Goal: Task Accomplishment & Management: Manage account settings

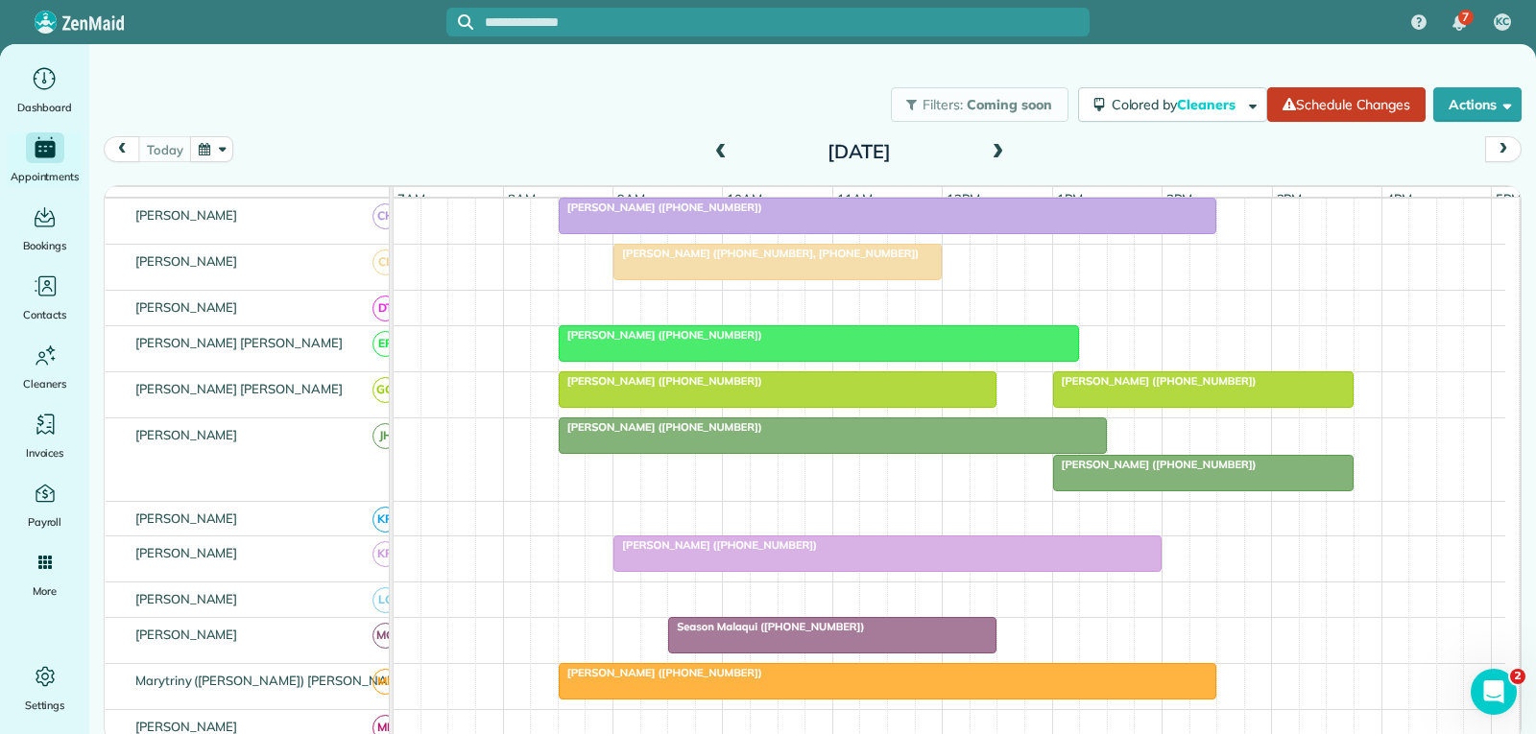
scroll to position [576, 0]
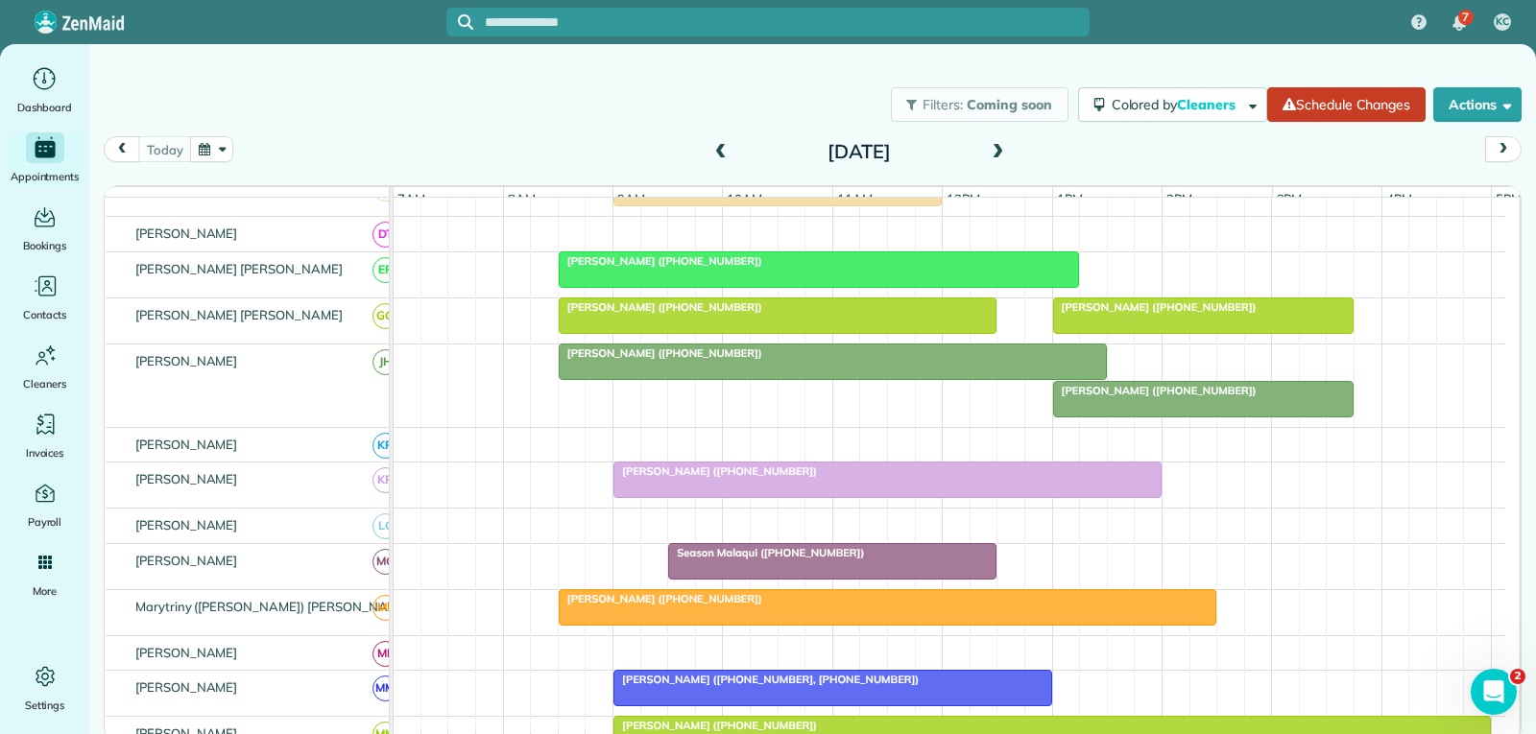
click at [871, 576] on div at bounding box center [832, 561] width 326 height 35
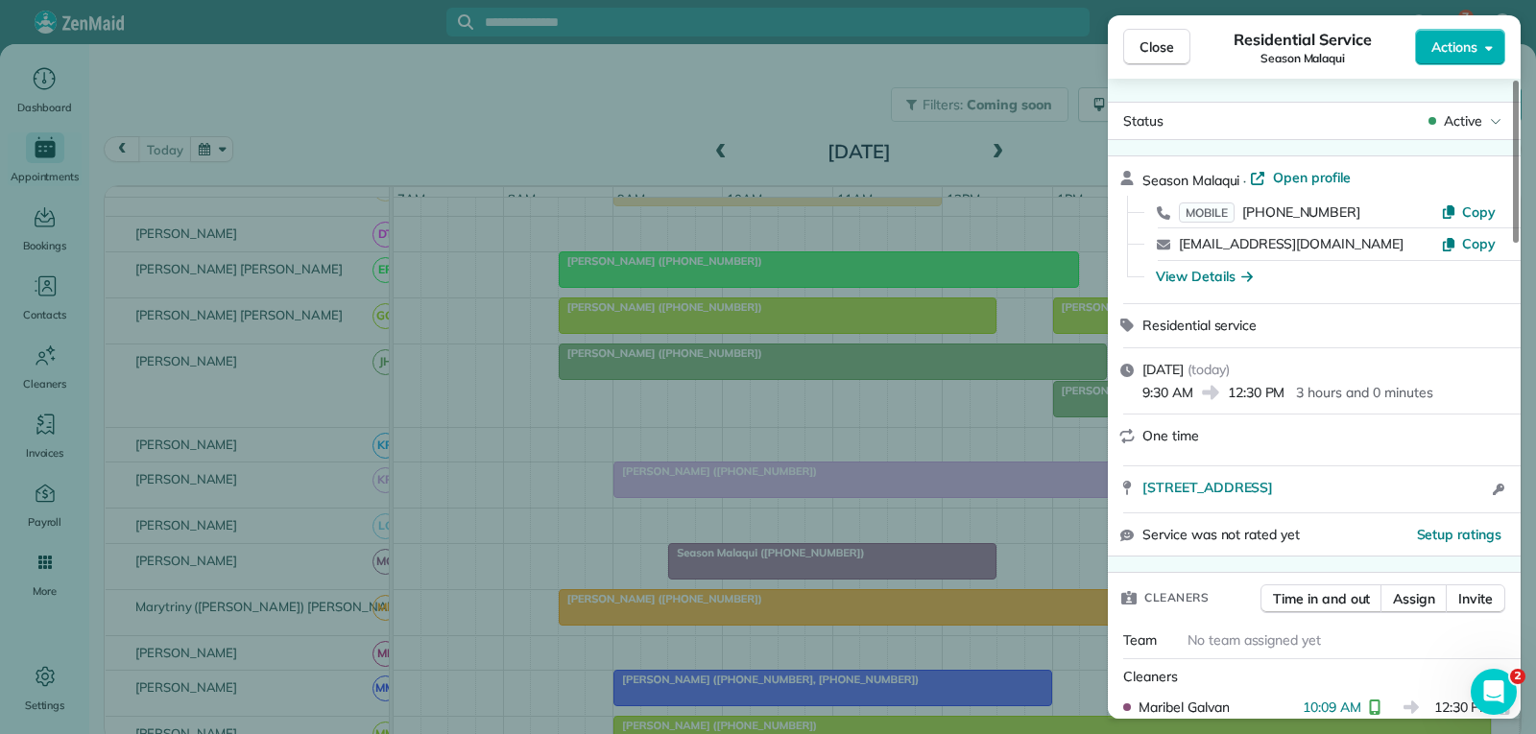
scroll to position [96, 0]
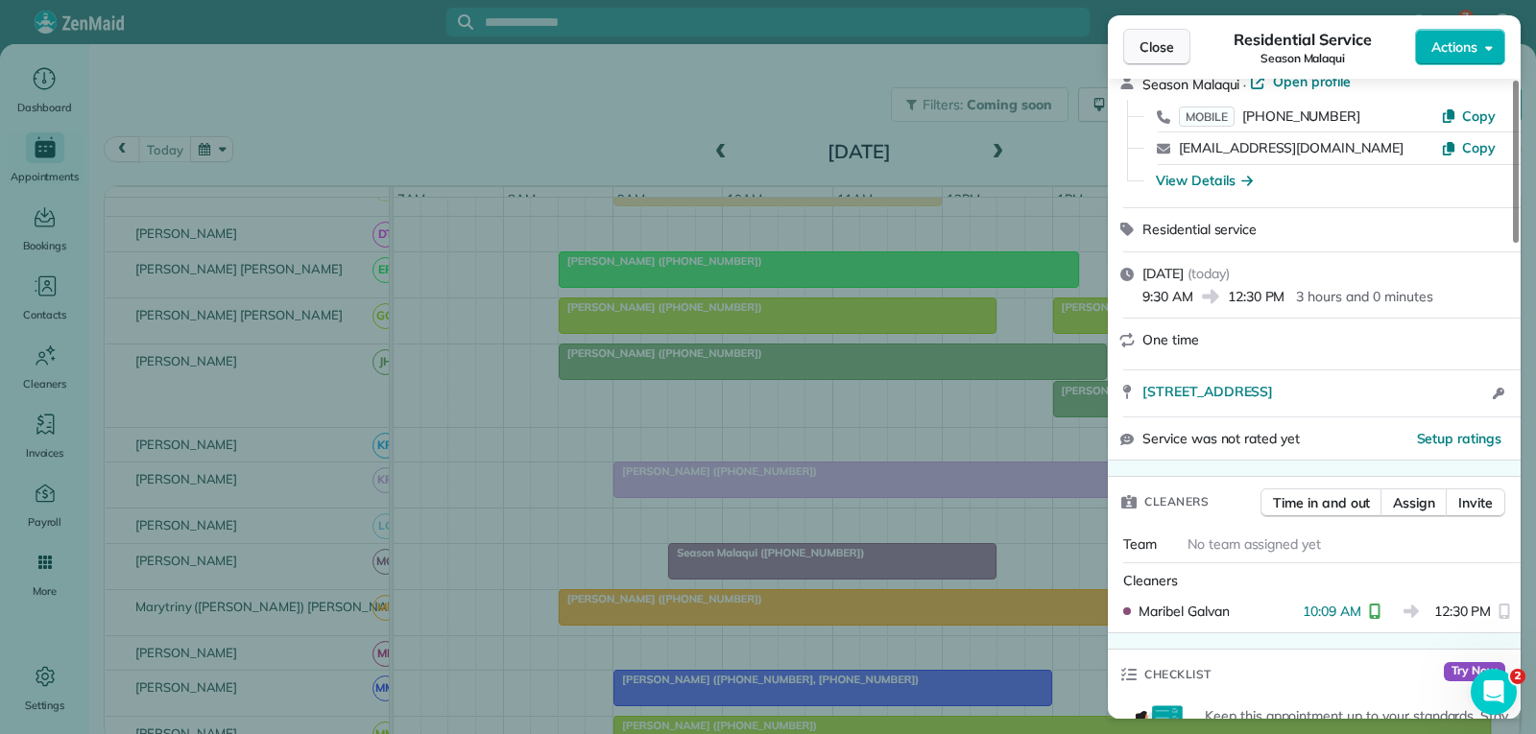
click at [1157, 44] on span "Close" at bounding box center [1156, 46] width 35 height 19
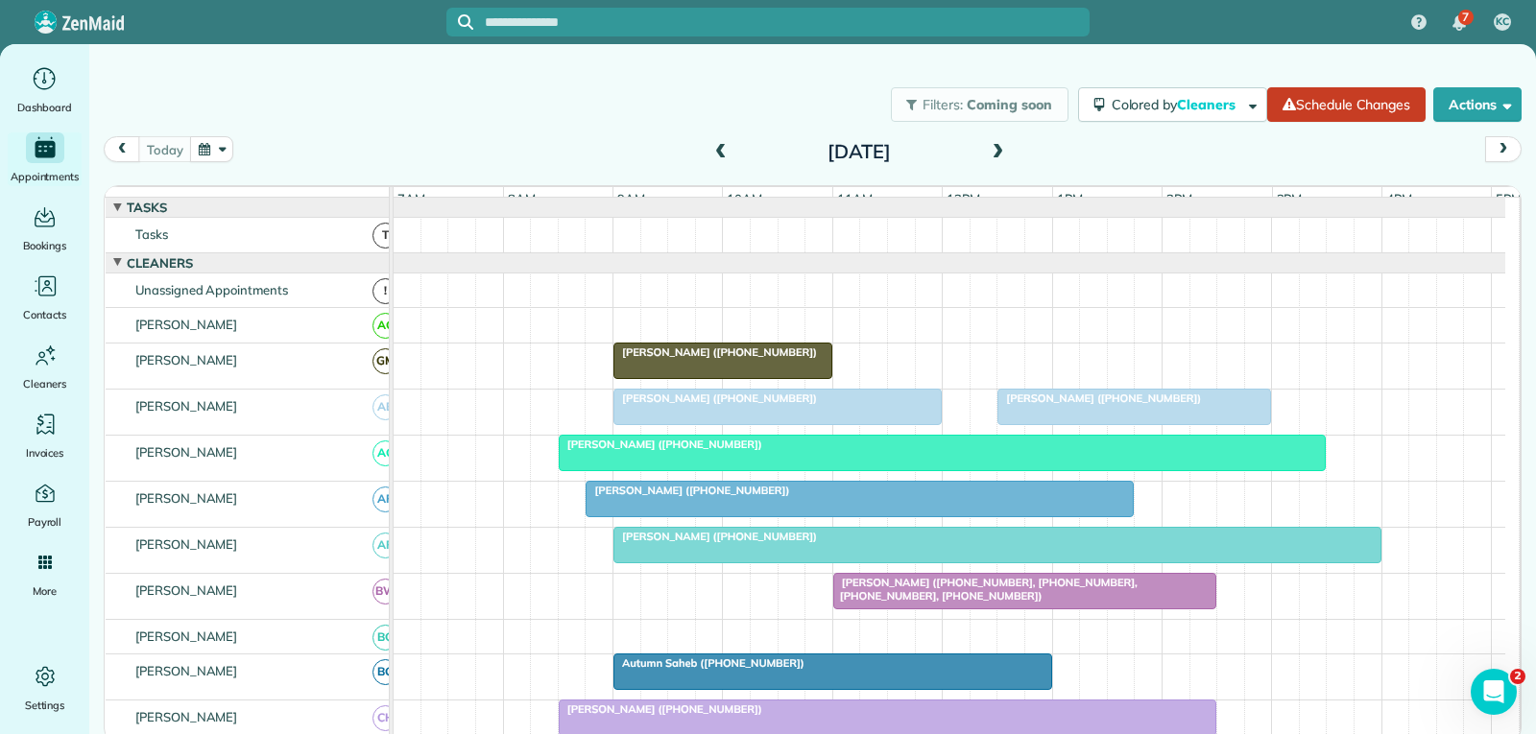
scroll to position [192, 0]
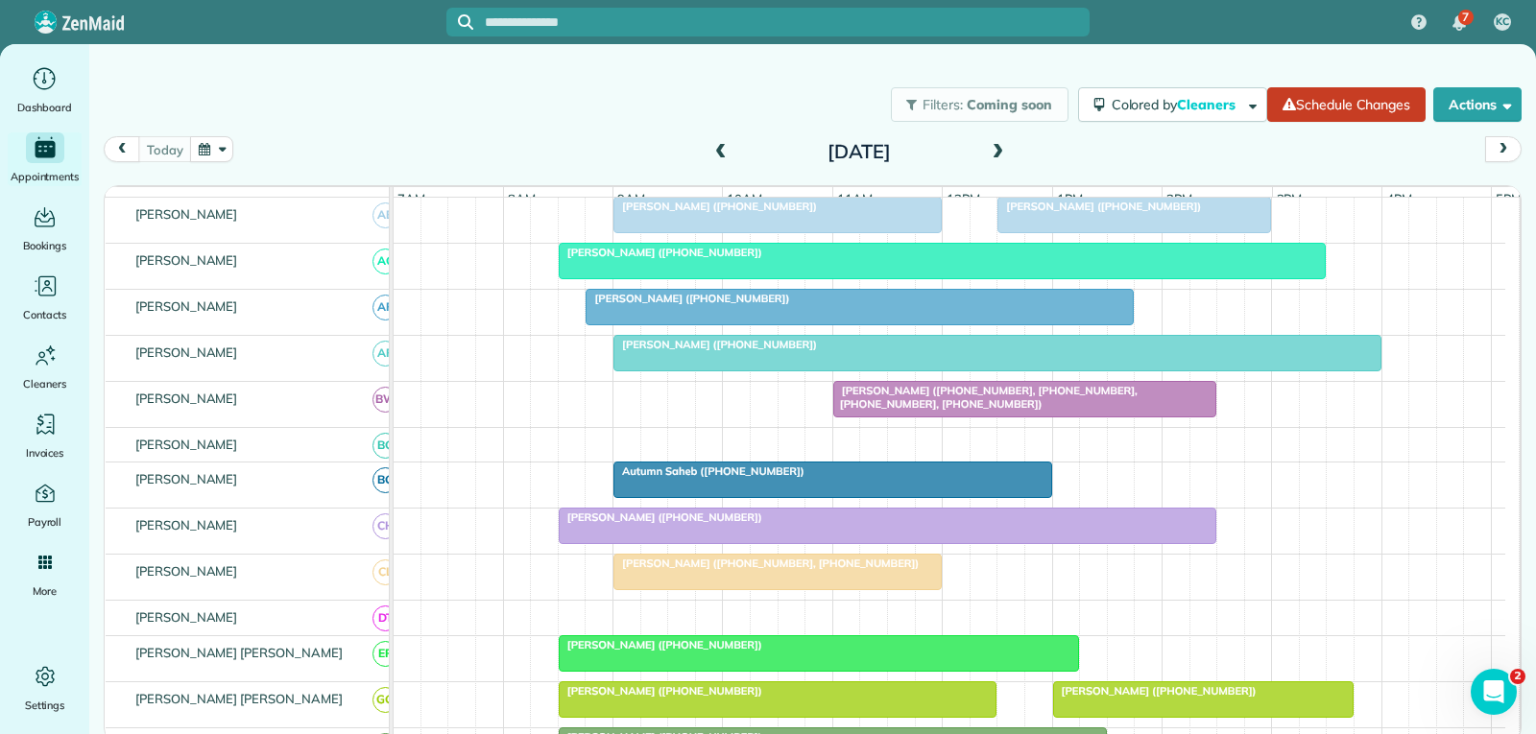
click at [926, 411] on span "Cindy Slater (+19722627497, +12144603779, +12144606124, +18176052974)" at bounding box center [984, 397] width 305 height 27
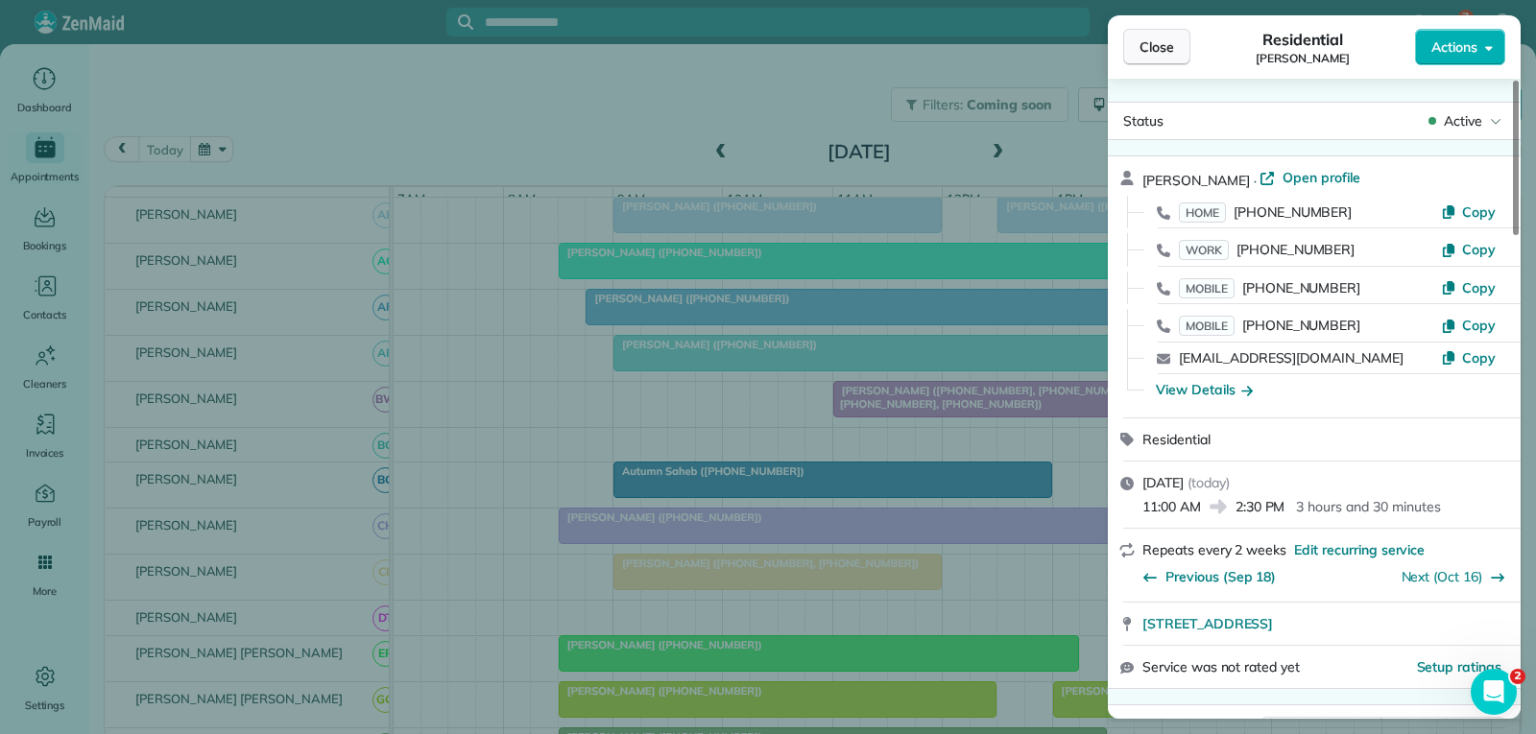
click at [1157, 48] on span "Close" at bounding box center [1156, 46] width 35 height 19
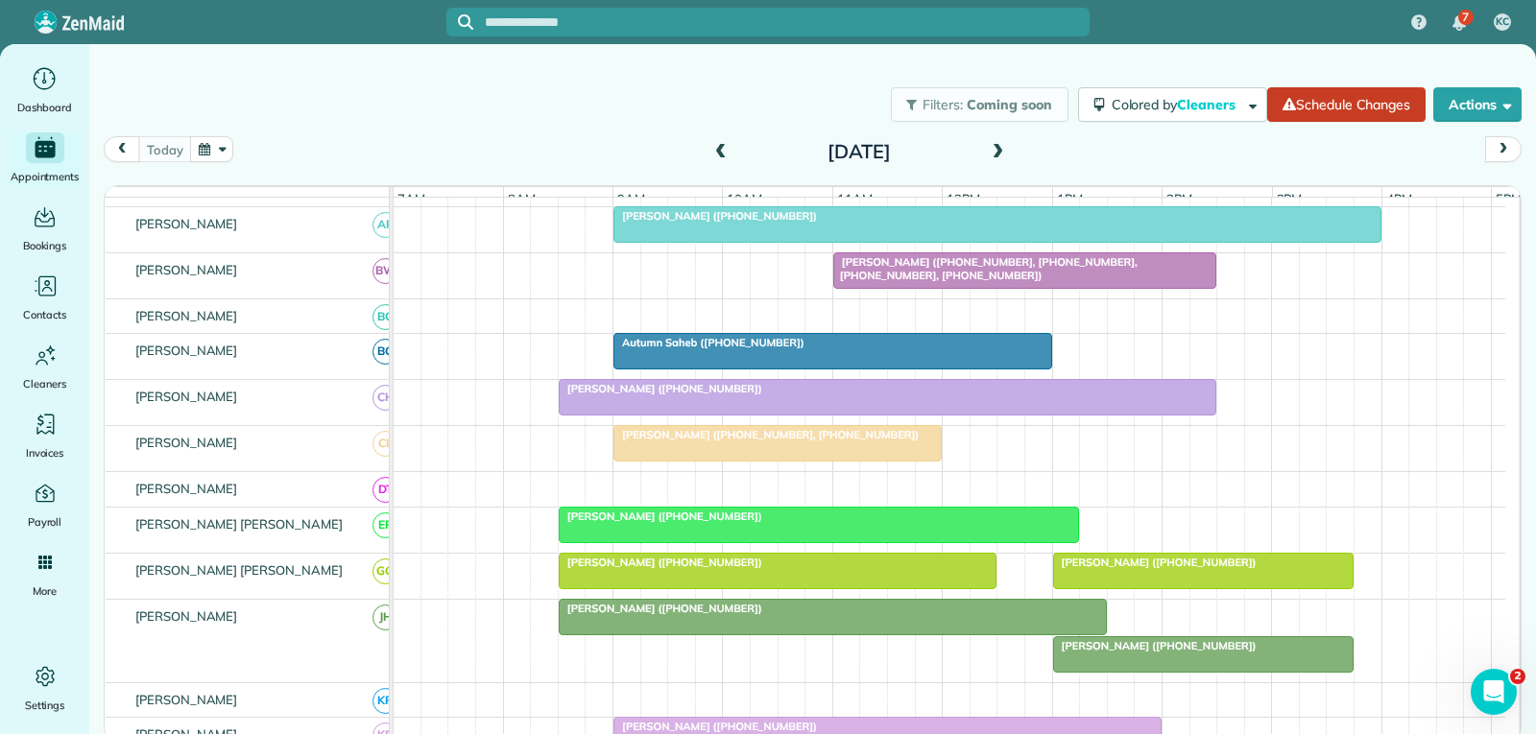
scroll to position [288, 0]
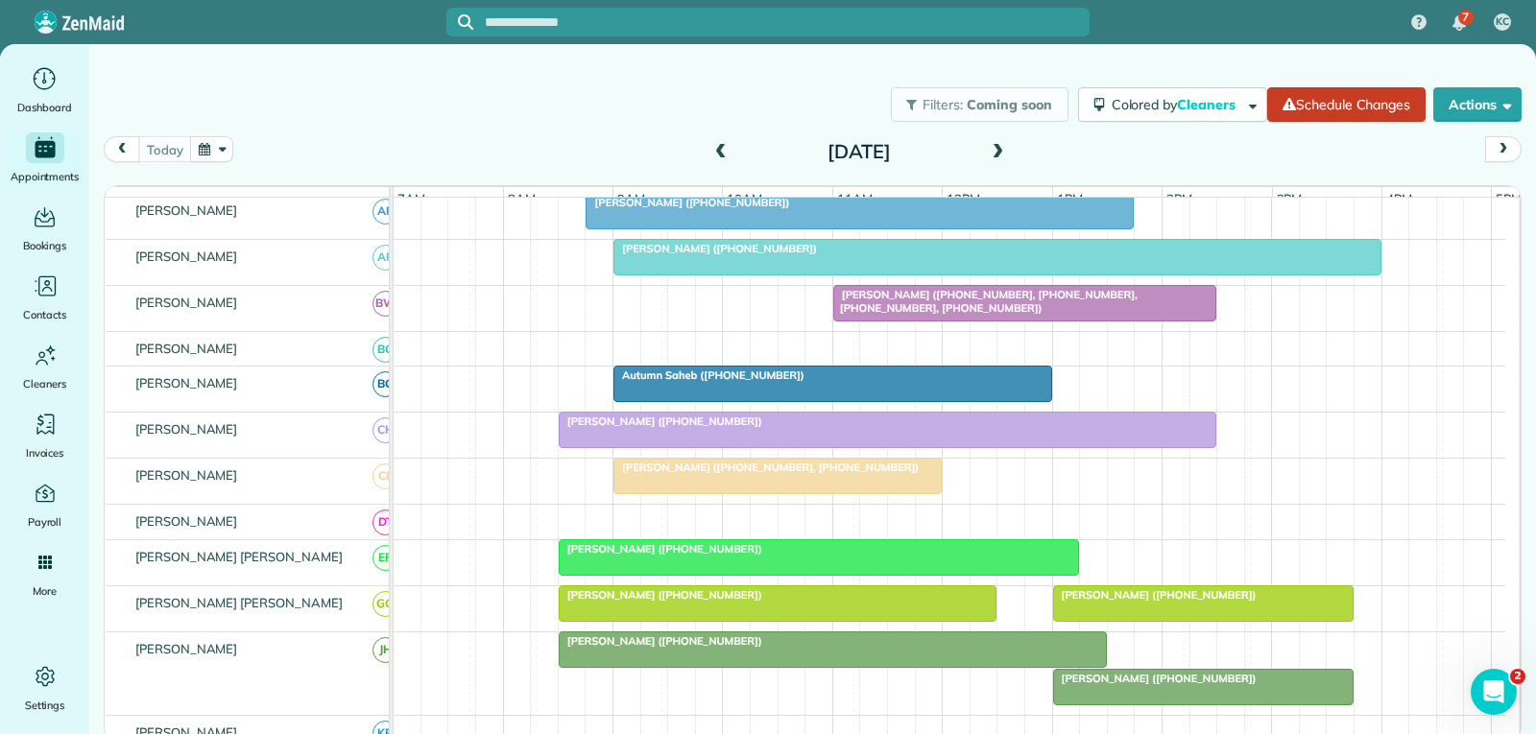
click at [959, 316] on div "Cindy Slater (+19722627497, +12144603779, +12144606124, +18176052974)" at bounding box center [1024, 302] width 371 height 28
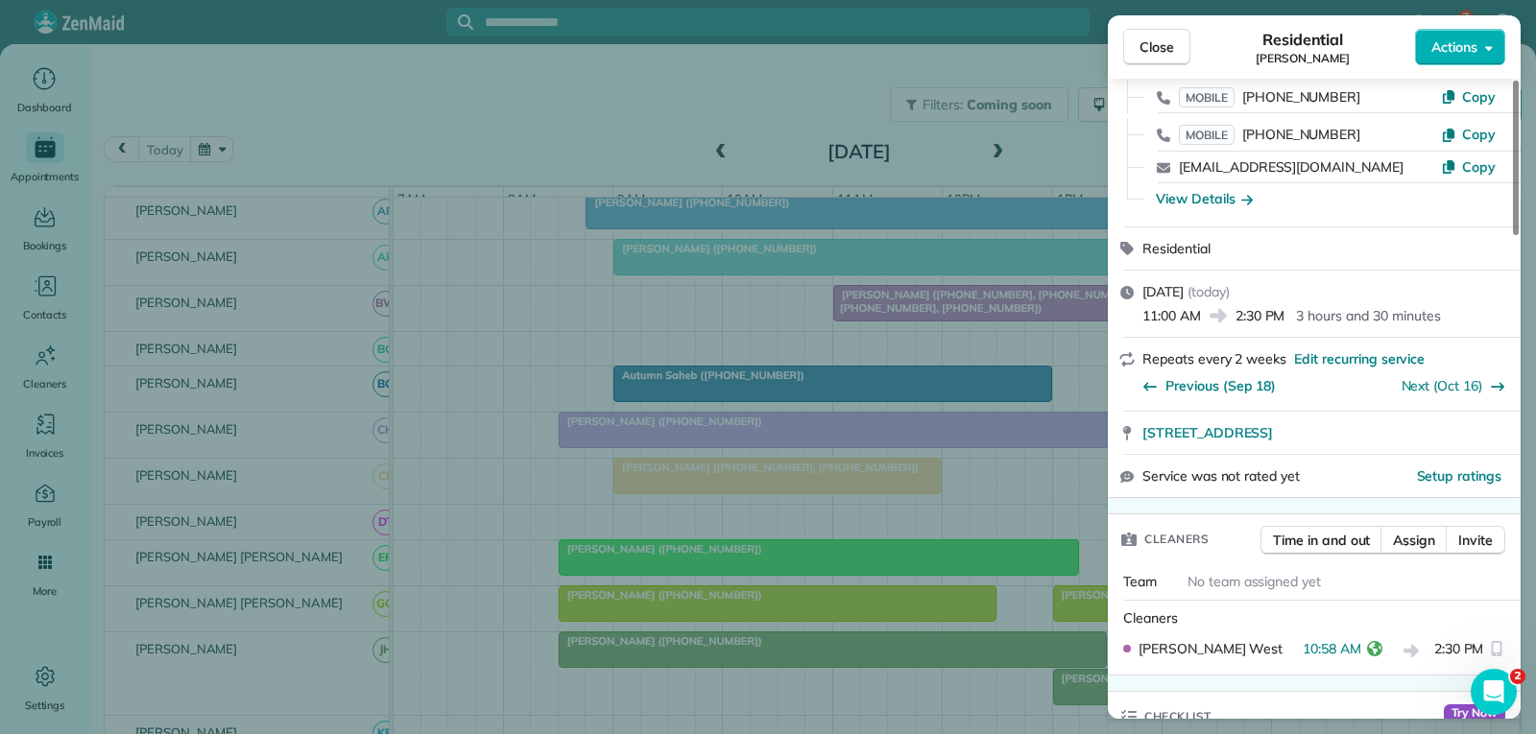
scroll to position [192, 0]
click at [1152, 50] on span "Close" at bounding box center [1156, 46] width 35 height 19
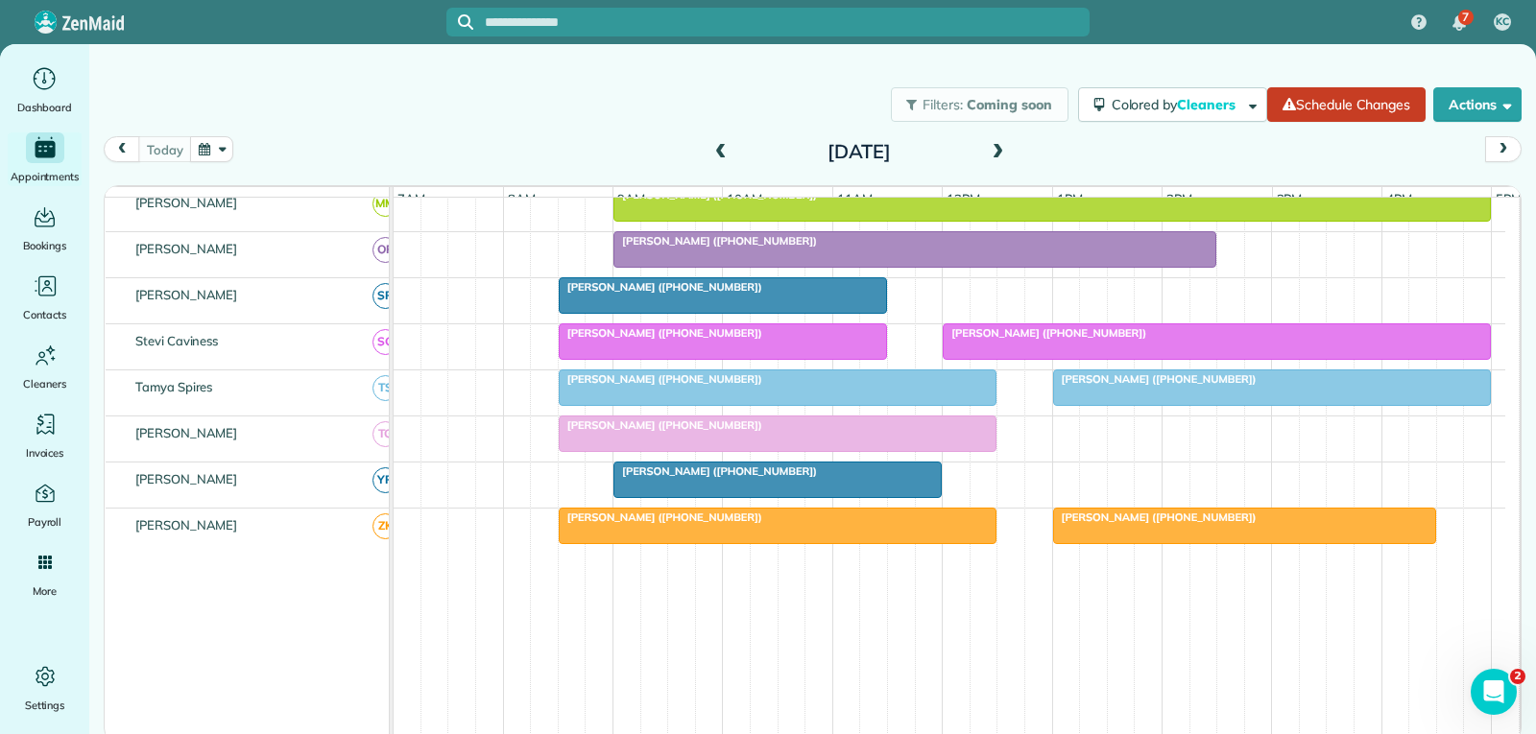
scroll to position [1200, 0]
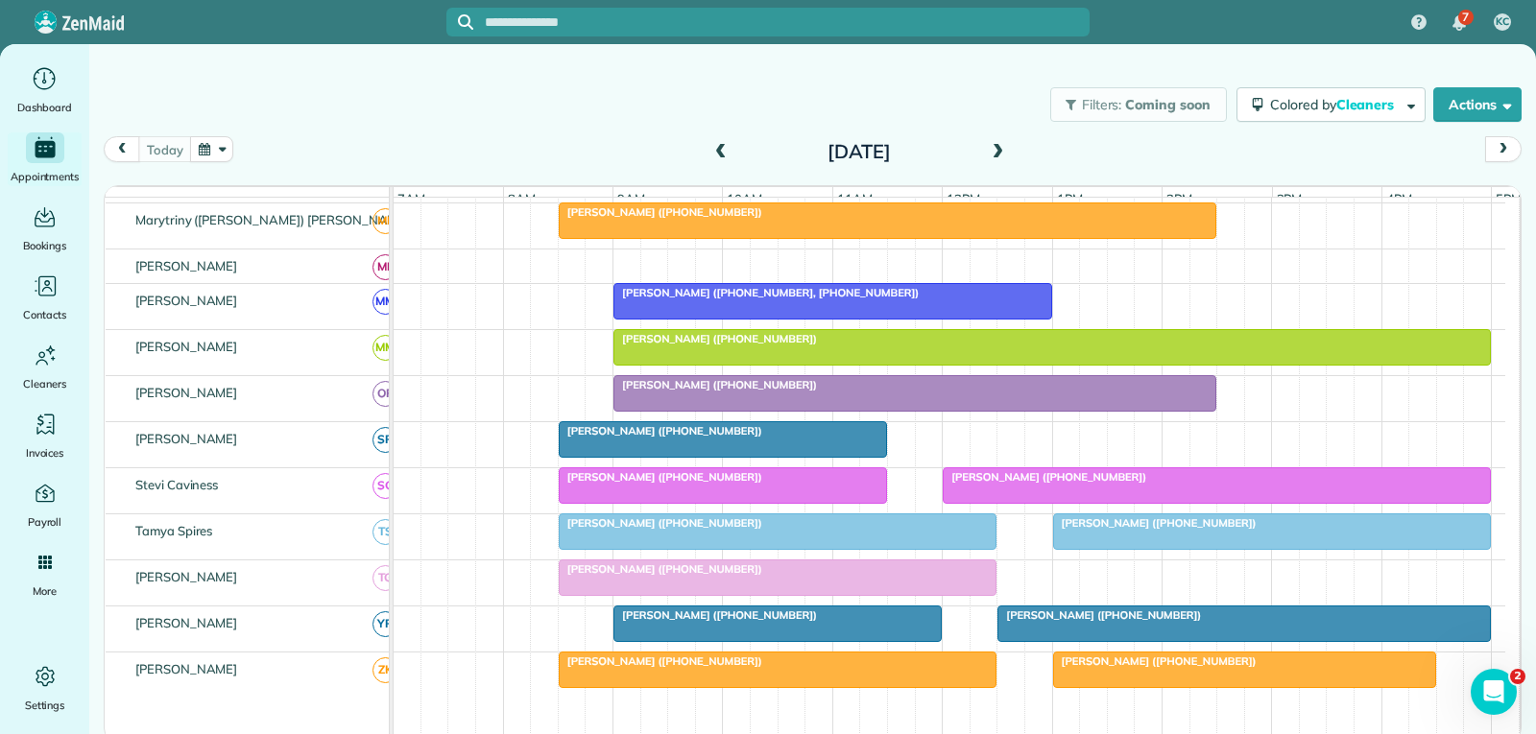
scroll to position [1056, 0]
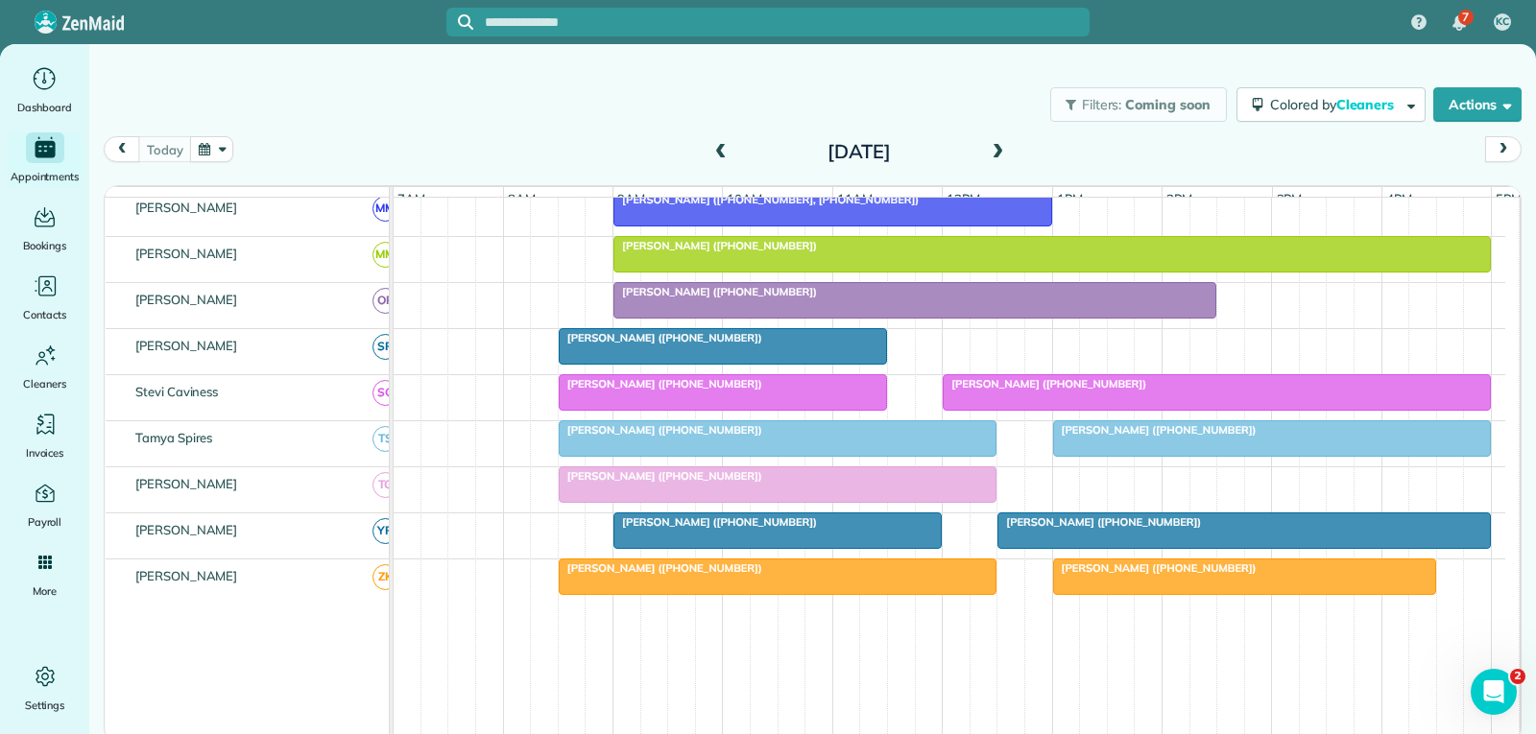
click at [1089, 456] on div at bounding box center [1272, 438] width 437 height 35
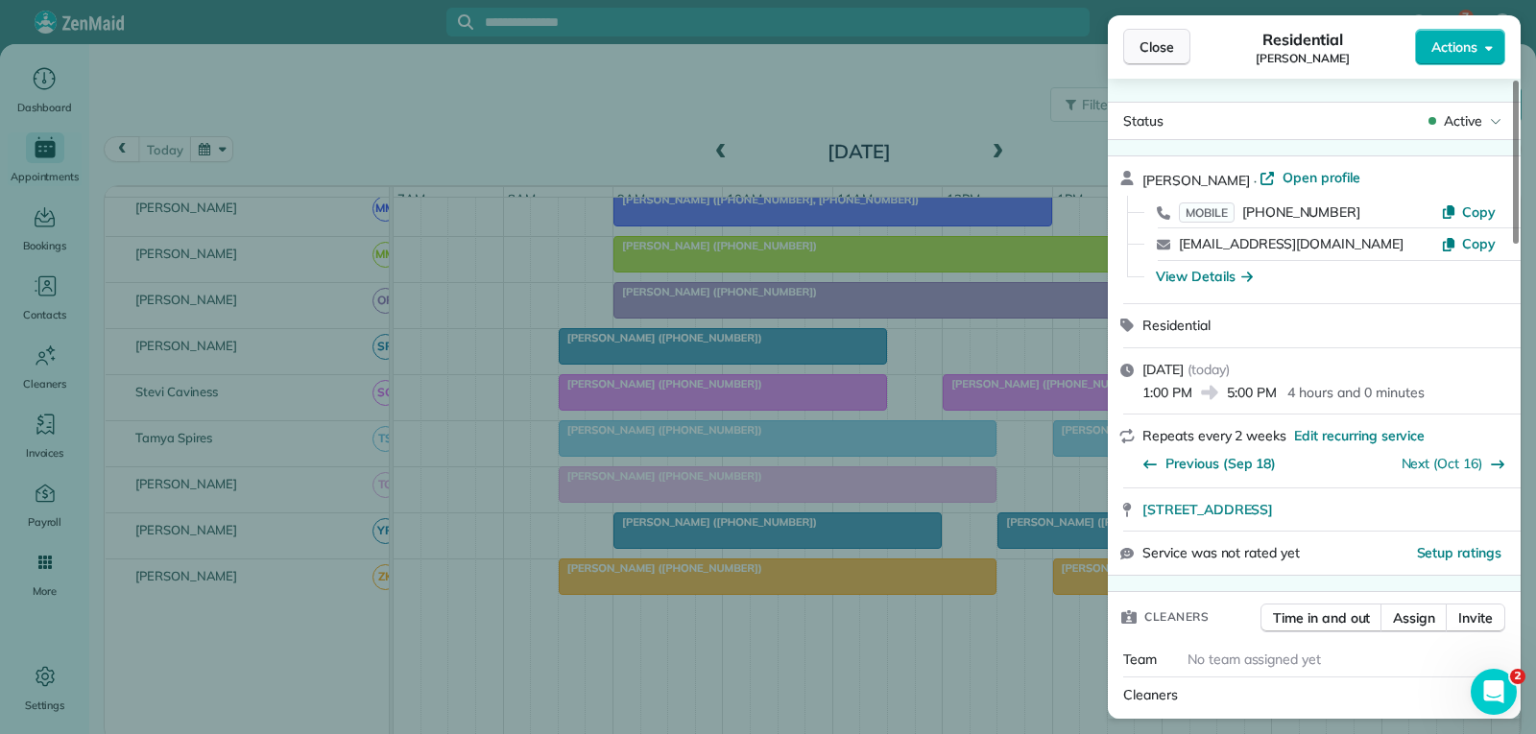
click at [1161, 38] on span "Close" at bounding box center [1156, 46] width 35 height 19
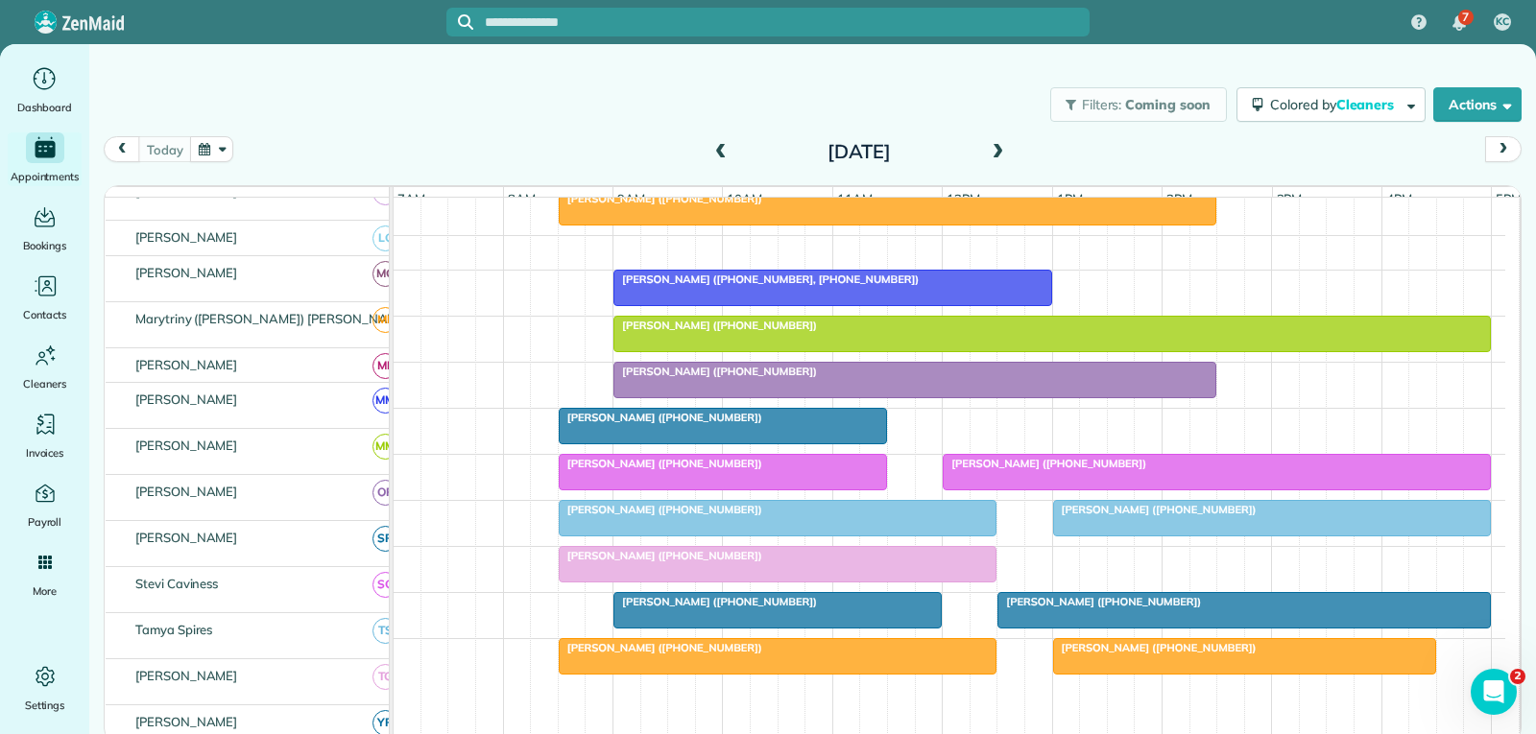
scroll to position [1056, 0]
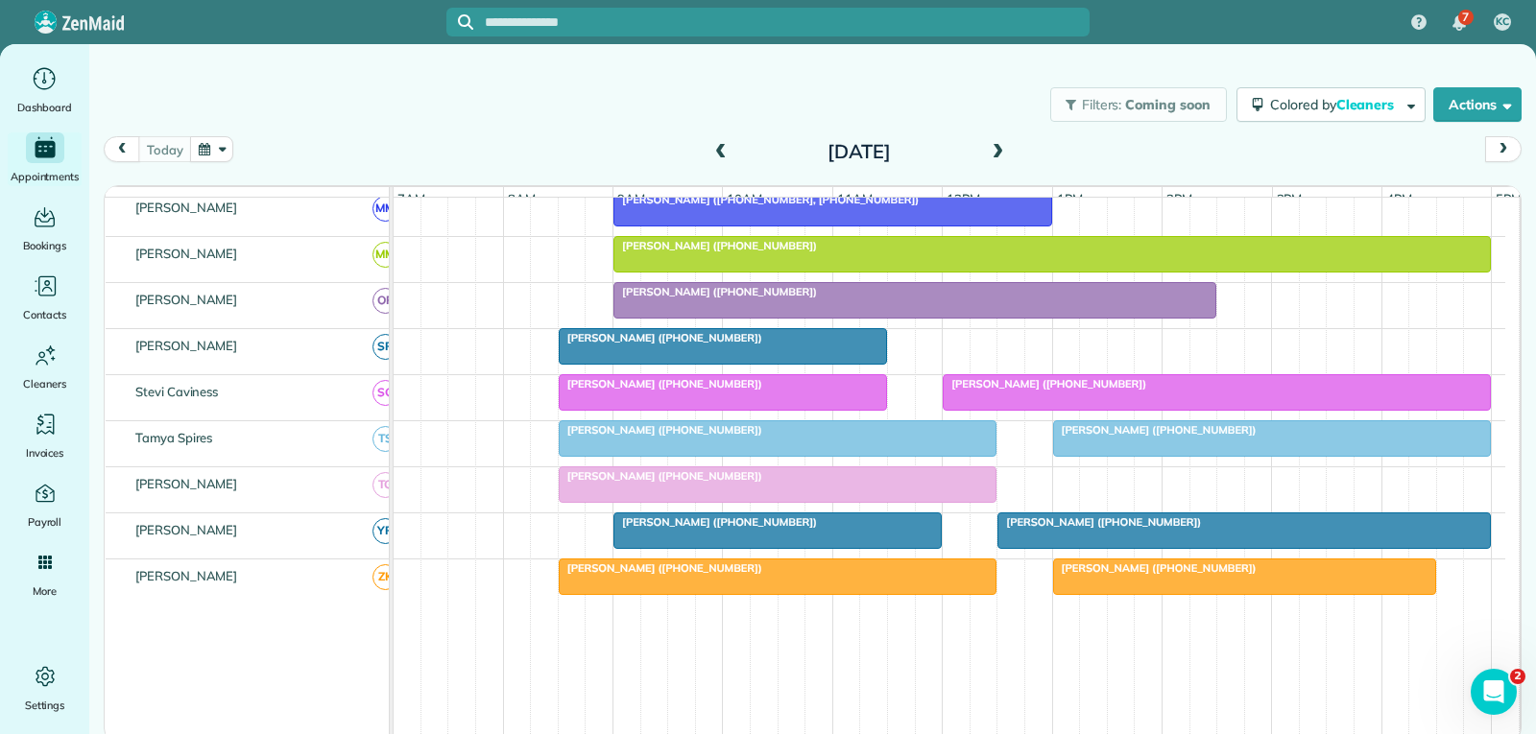
click at [1246, 452] on div at bounding box center [1272, 438] width 437 height 35
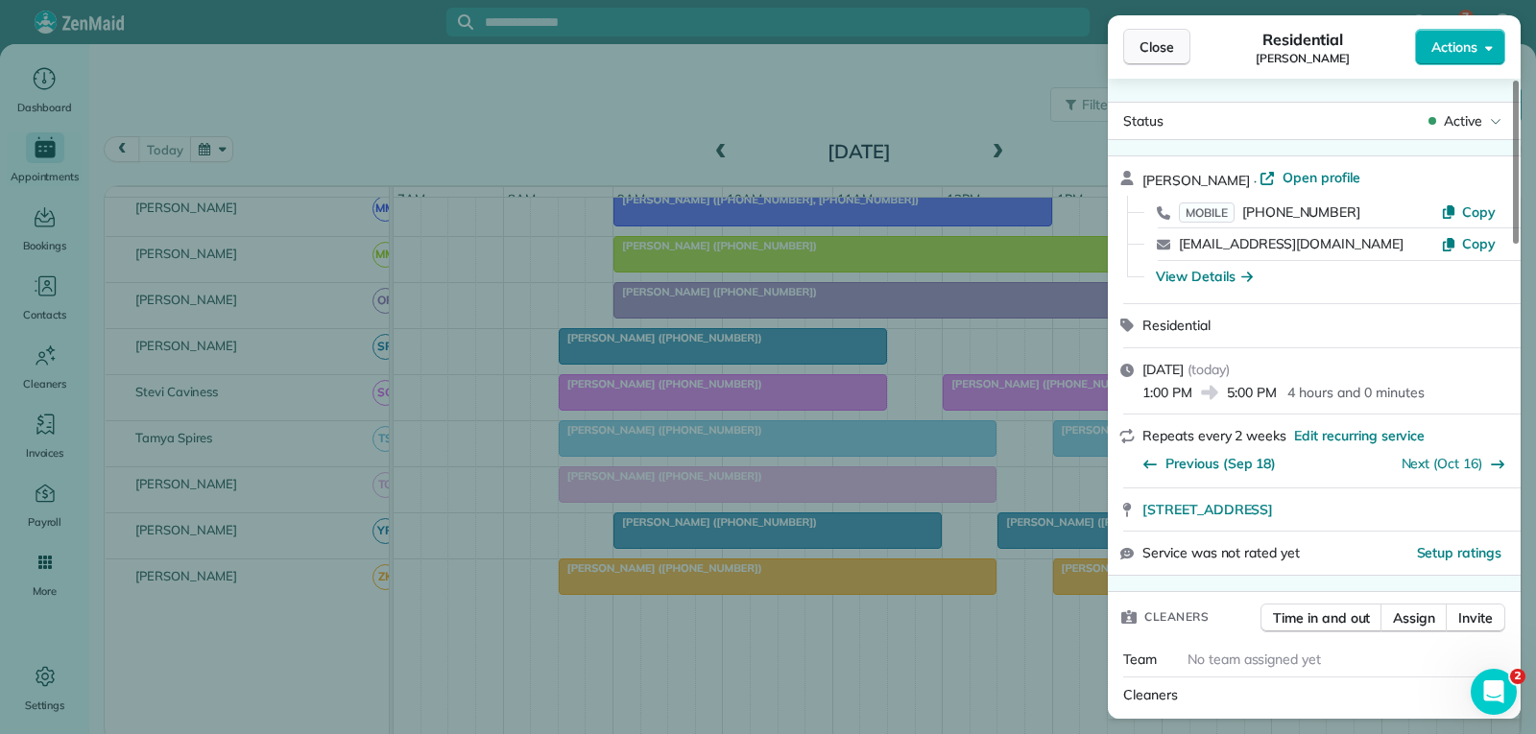
click at [1166, 36] on button "Close" at bounding box center [1156, 47] width 67 height 36
